Goal: Task Accomplishment & Management: Complete application form

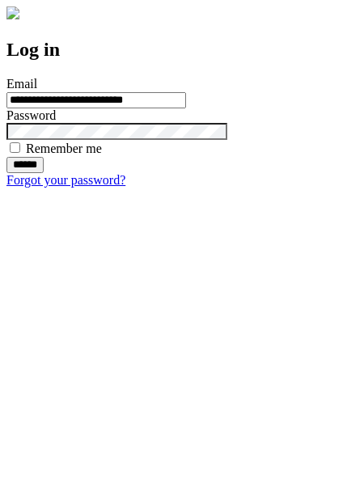
type input "**********"
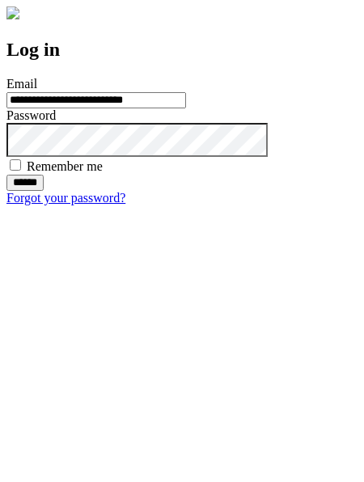
click at [44, 191] on input "******" at bounding box center [24, 183] width 37 height 16
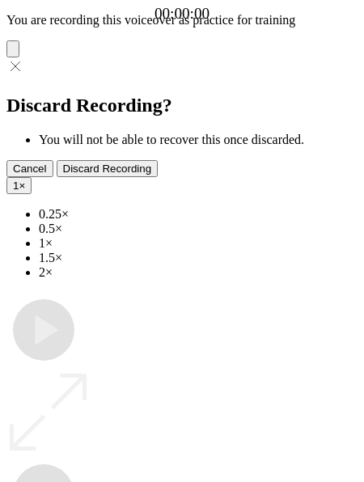
type input "**********"
